Goal: Transaction & Acquisition: Download file/media

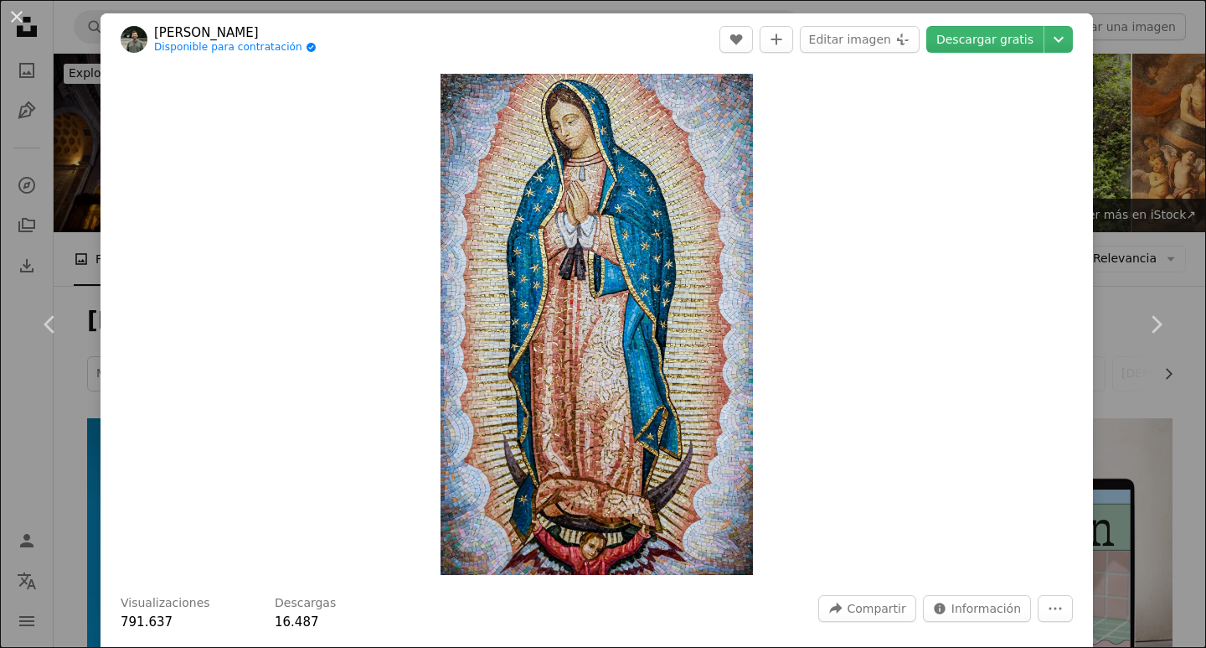
scroll to position [1089, 0]
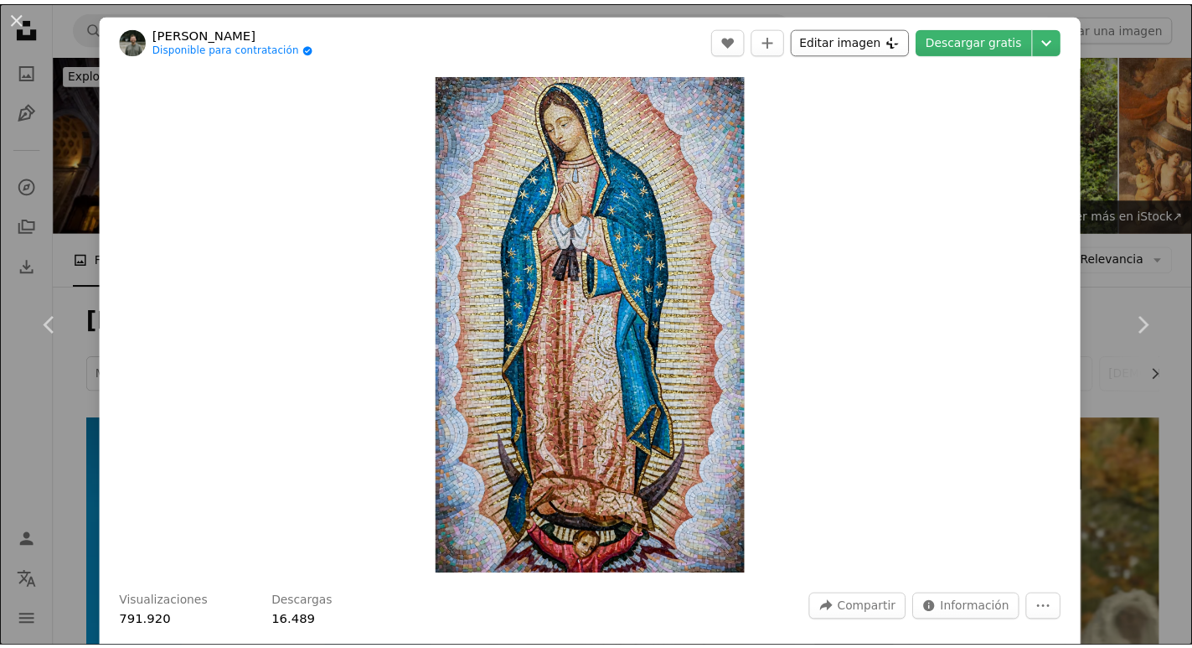
scroll to position [1005, 0]
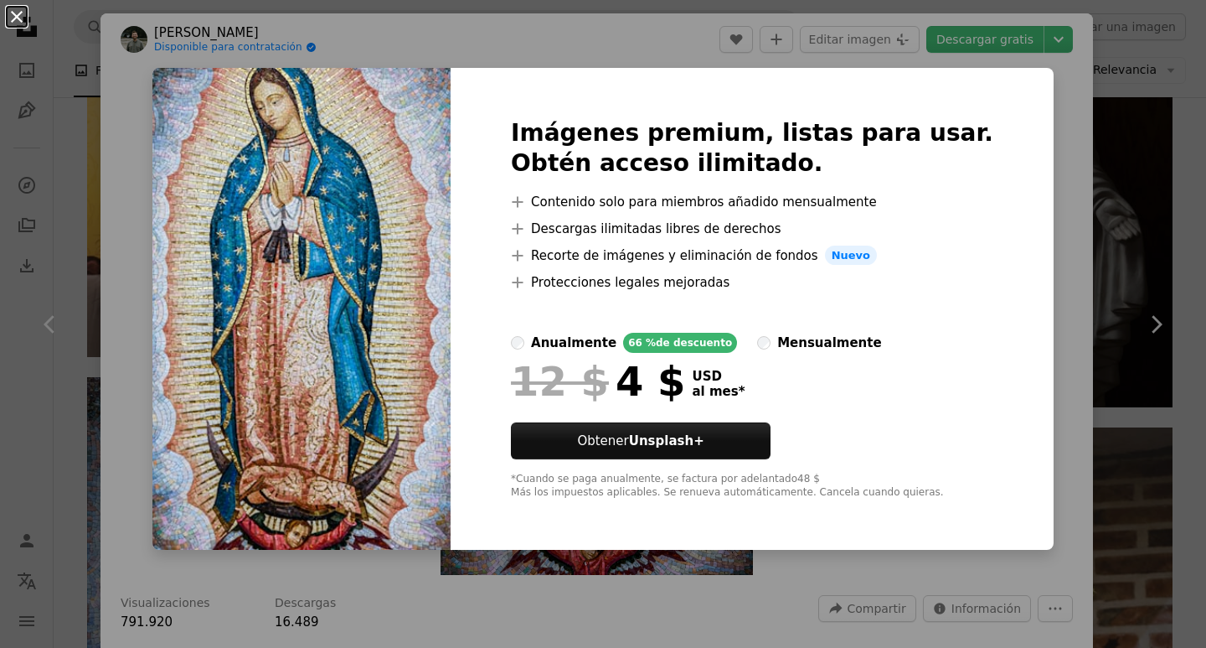
click at [18, 14] on button "An X shape" at bounding box center [17, 17] width 20 height 20
